Goal: Find specific page/section: Find specific page/section

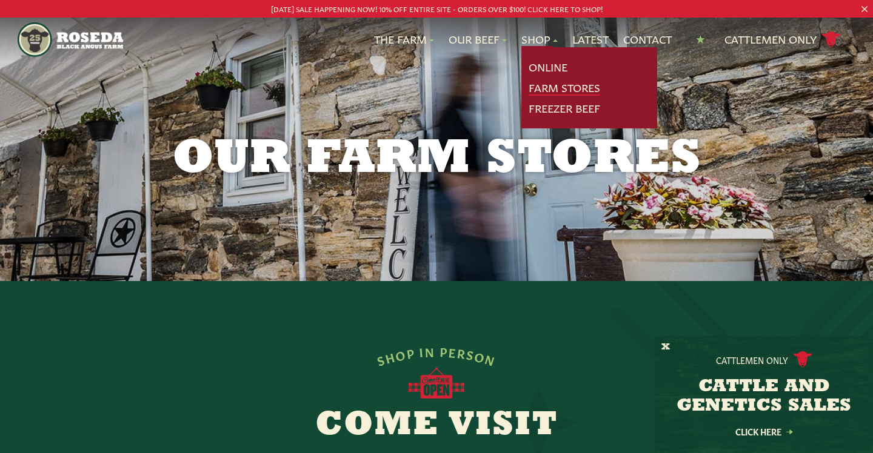
click at [543, 90] on link "Farm Stores" at bounding box center [565, 88] width 72 height 16
click at [542, 72] on link "Online" at bounding box center [548, 67] width 39 height 16
